Goal: Information Seeking & Learning: Learn about a topic

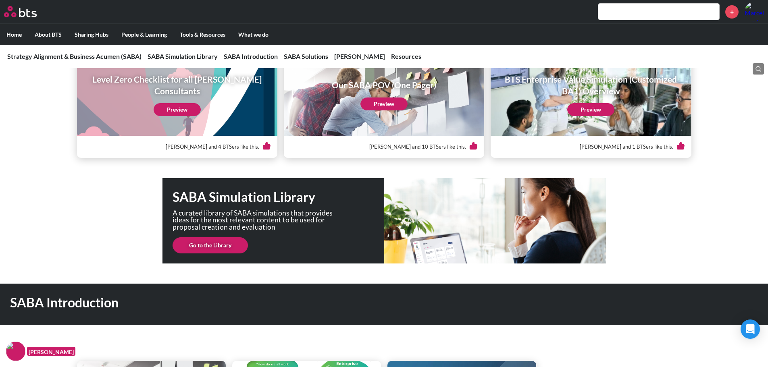
scroll to position [156, 0]
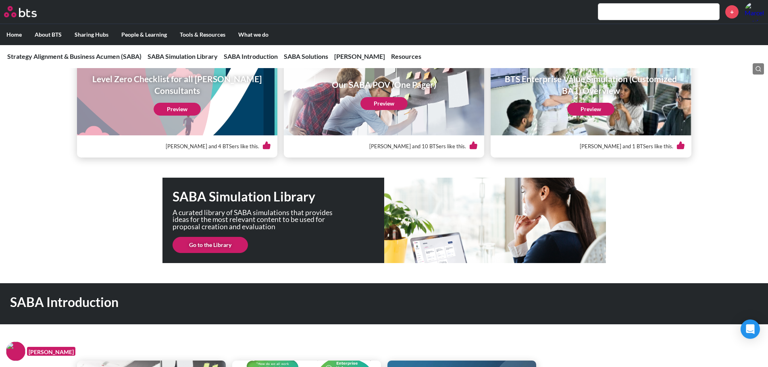
click at [194, 247] on link "Go to the Library" at bounding box center [210, 245] width 75 height 16
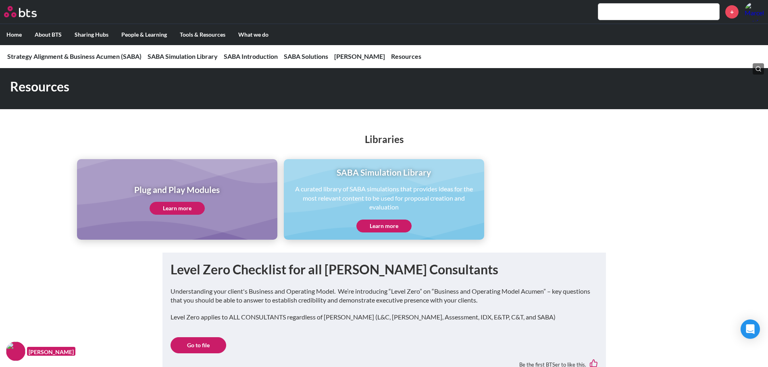
scroll to position [2054, 0]
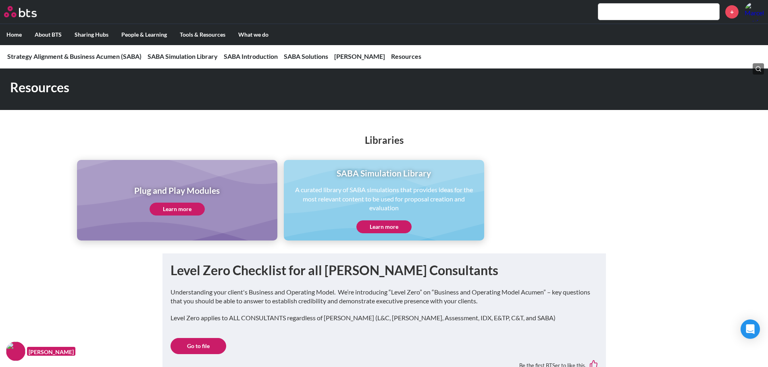
click at [166, 213] on link "Learn more" at bounding box center [177, 209] width 55 height 13
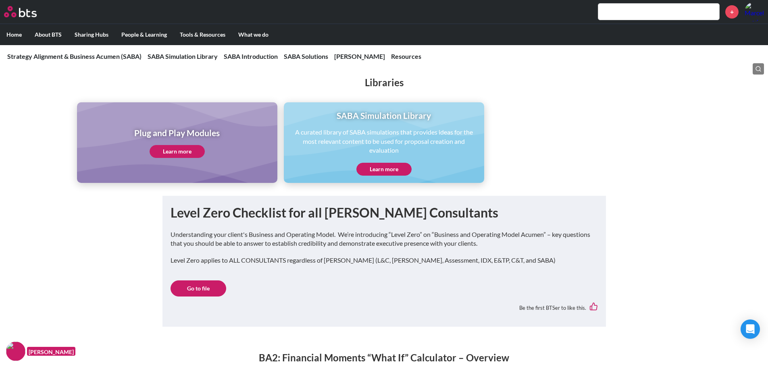
scroll to position [2112, 0]
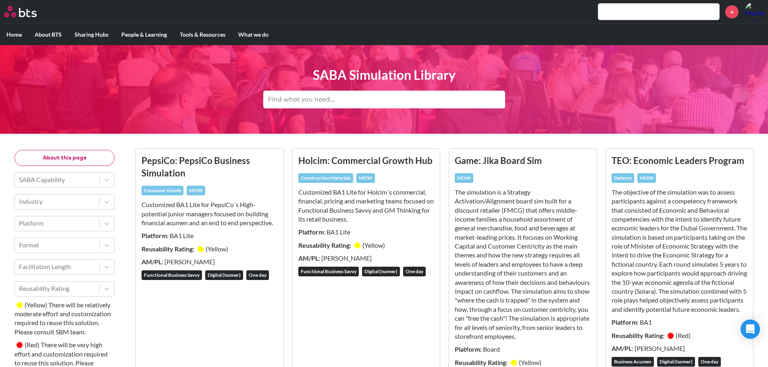
click at [362, 102] on input "text" at bounding box center [384, 100] width 242 height 18
type input "think like"
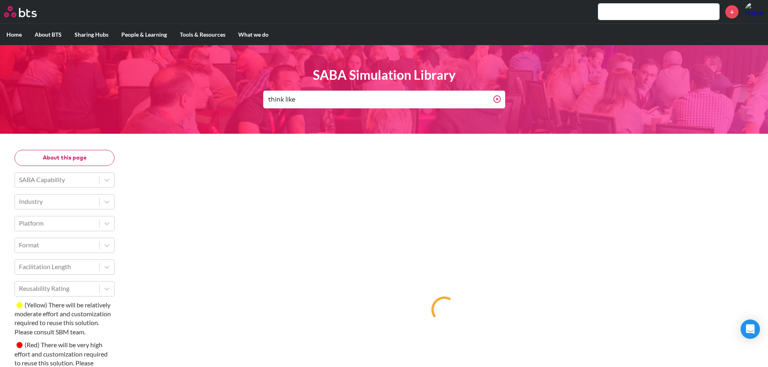
click at [362, 102] on input "think like" at bounding box center [378, 100] width 230 height 18
click at [16, 37] on label "Home" at bounding box center [14, 34] width 28 height 21
click at [0, 0] on input "Home" at bounding box center [0, 0] width 0 height 0
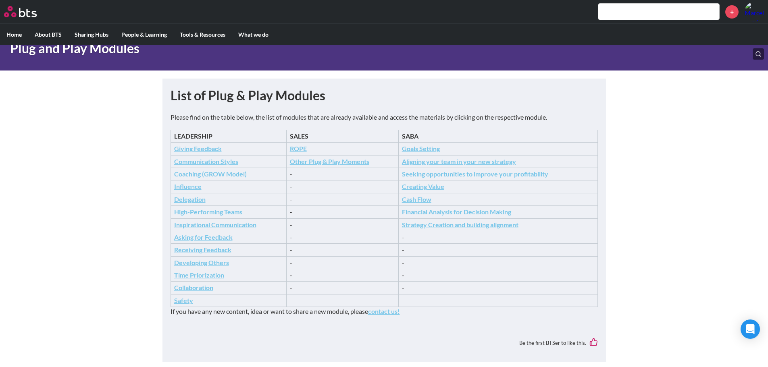
scroll to position [53, 0]
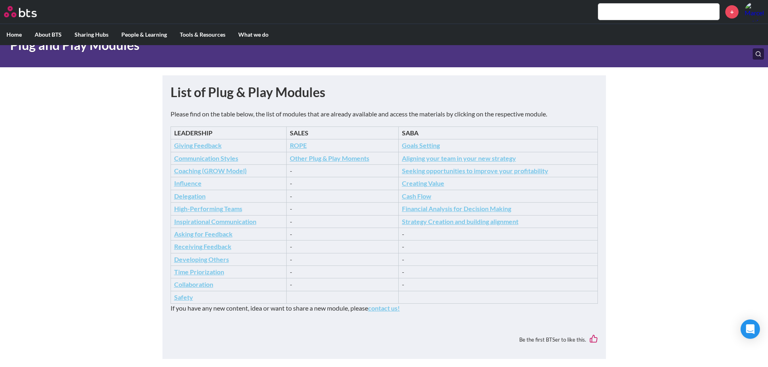
click at [437, 211] on icon "Financial Analysis for Decision Making" at bounding box center [456, 209] width 109 height 8
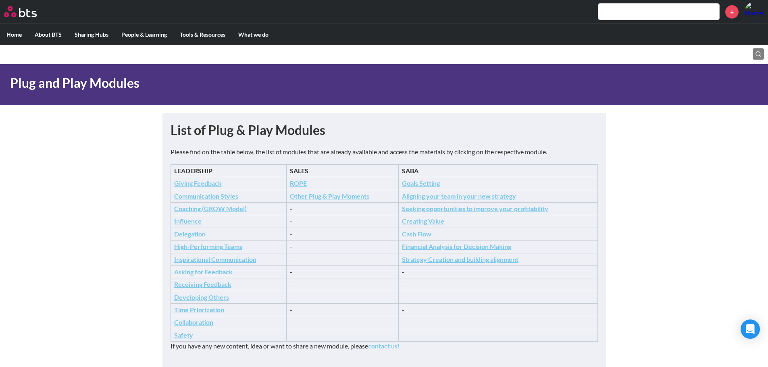
scroll to position [16, 0]
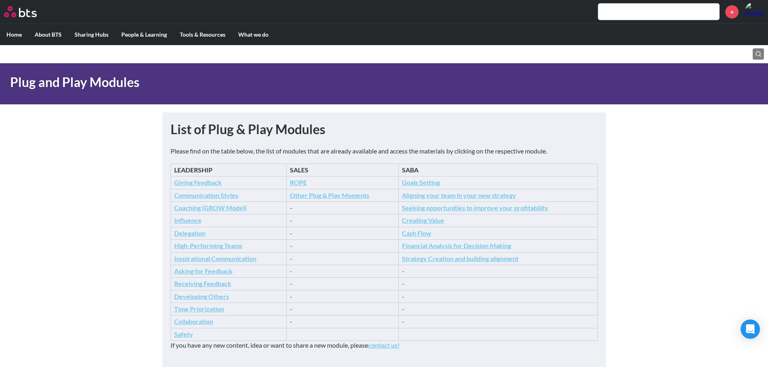
click at [434, 218] on icon "Creating Value" at bounding box center [423, 221] width 42 height 8
click at [430, 197] on icon "Aligning your team in your new strategy" at bounding box center [459, 196] width 114 height 8
click at [431, 260] on icon "Strategy Creation and building alignment" at bounding box center [460, 259] width 117 height 8
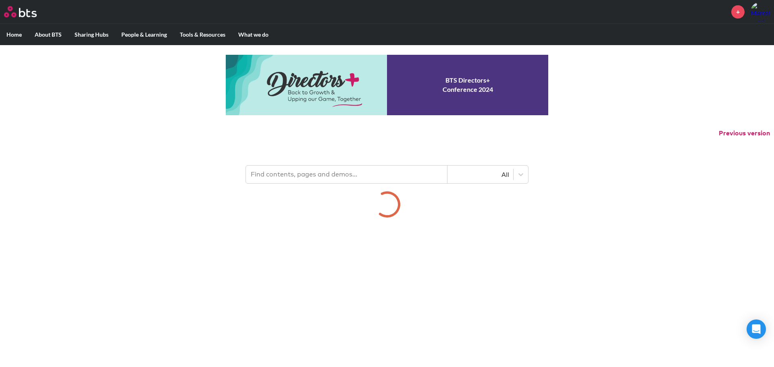
click at [319, 181] on input "text" at bounding box center [347, 175] width 202 height 18
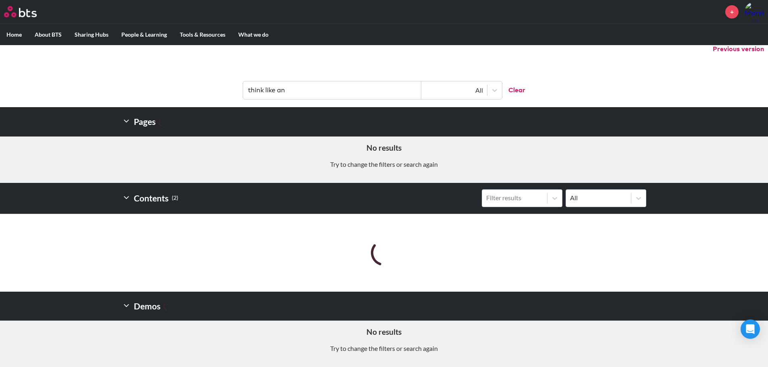
scroll to position [148, 0]
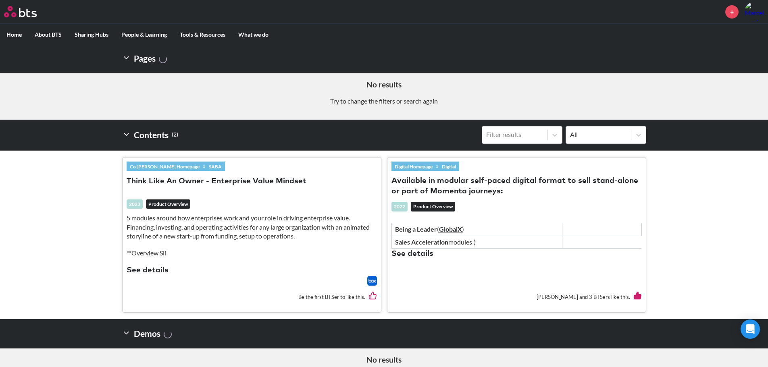
type input "think like an"
click at [373, 281] on img at bounding box center [372, 281] width 10 height 10
